Goal: Task Accomplishment & Management: Use online tool/utility

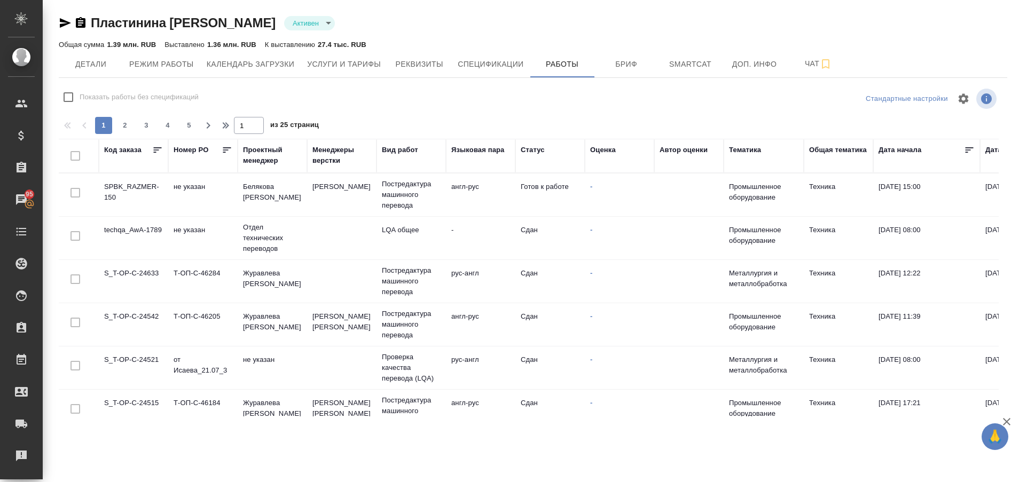
scroll to position [217, 0]
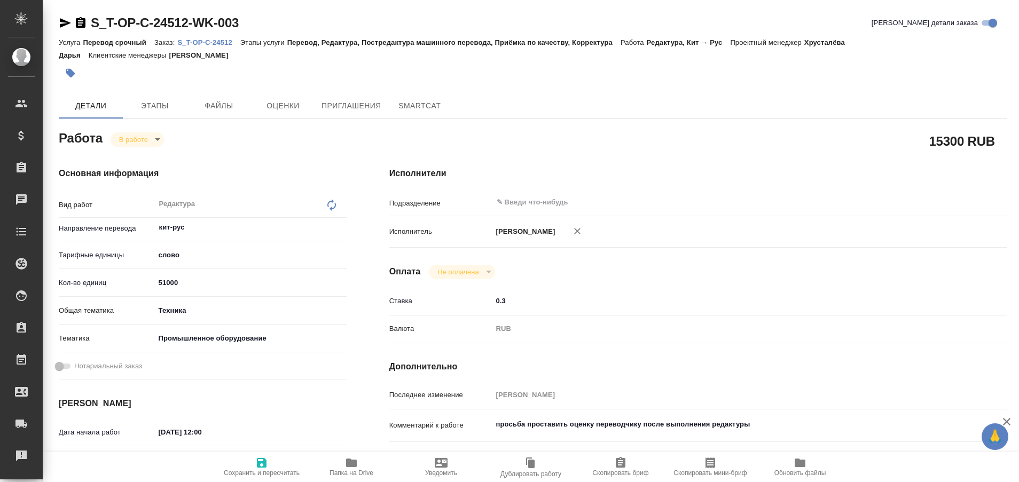
type textarea "x"
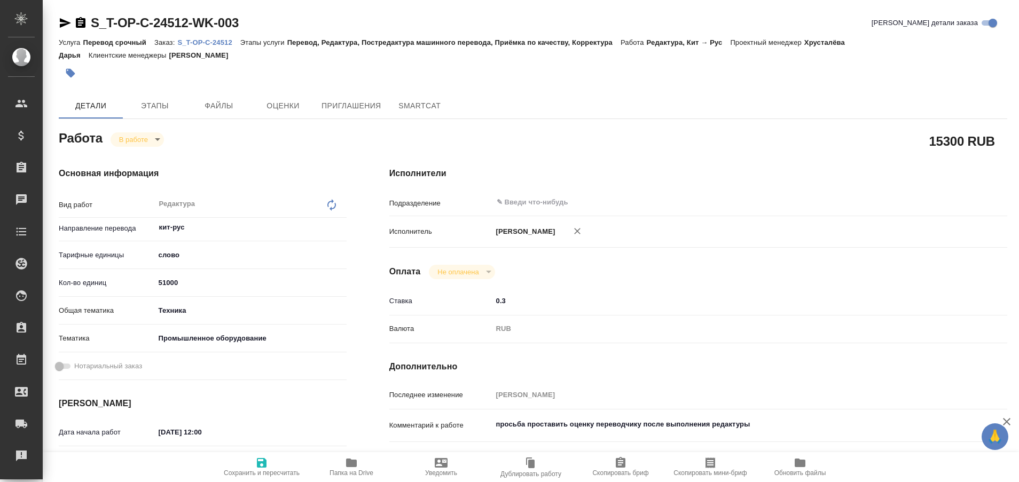
type textarea "x"
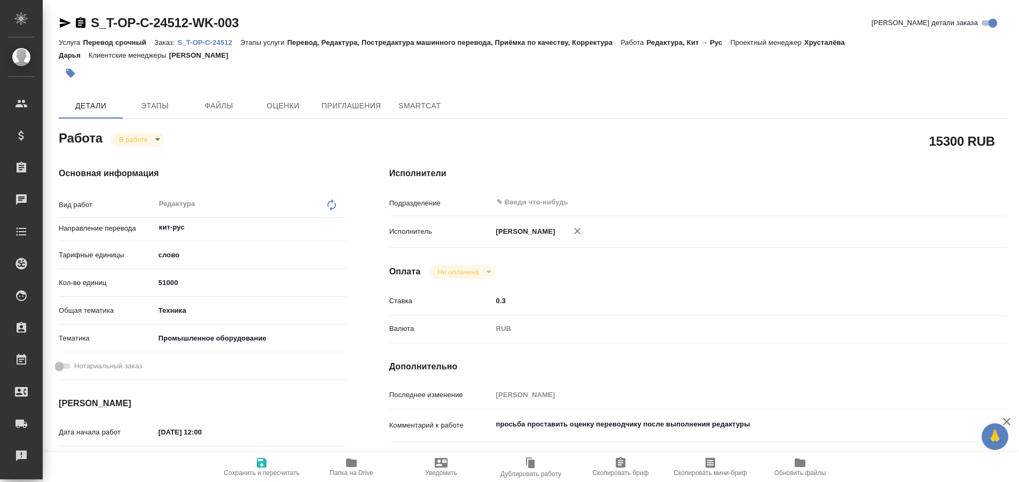
type textarea "x"
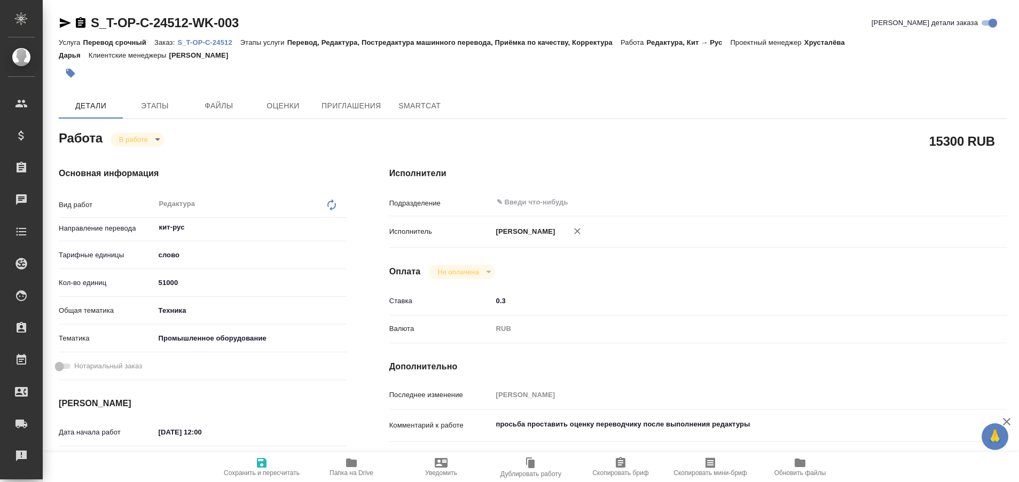
click at [354, 457] on icon "button" at bounding box center [351, 463] width 13 height 13
type textarea "x"
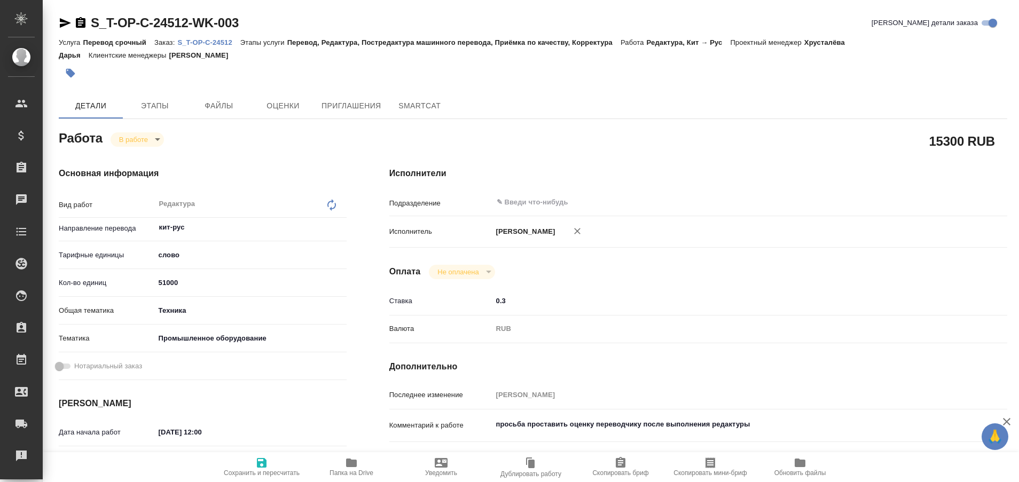
type textarea "x"
